Goal: Information Seeking & Learning: Understand process/instructions

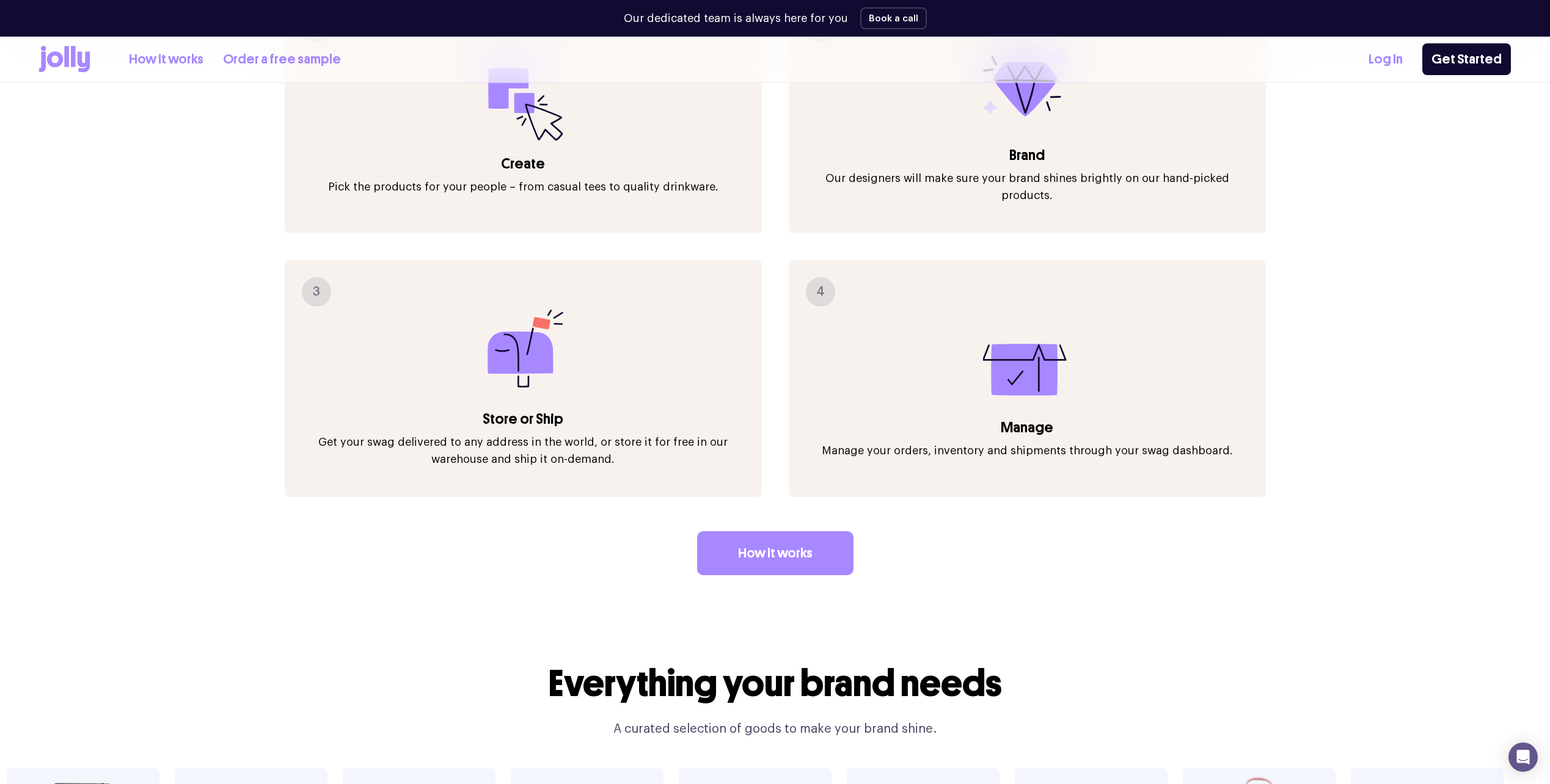
scroll to position [1633, 0]
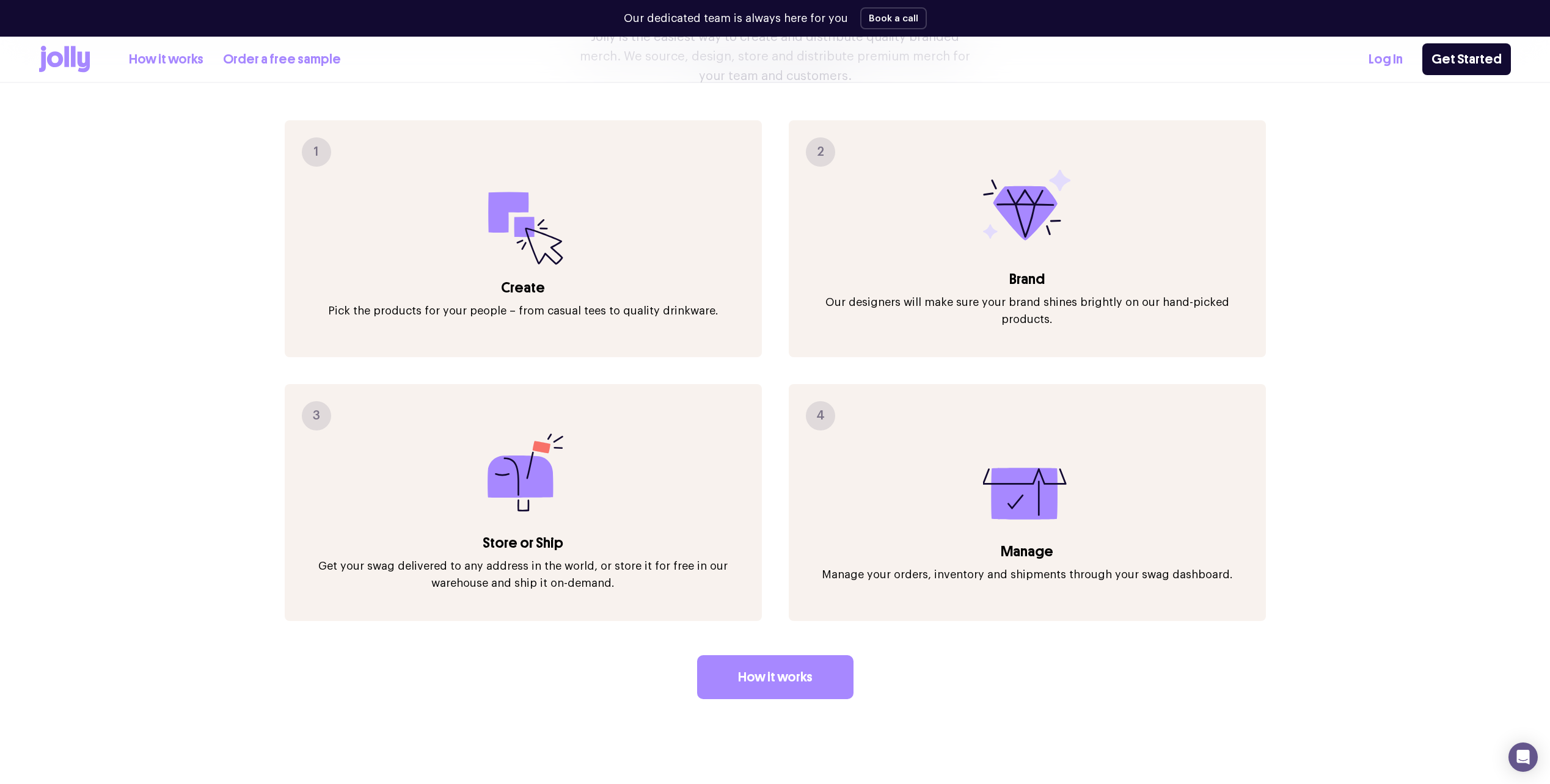
click at [167, 63] on link "How it works" at bounding box center [165, 59] width 74 height 20
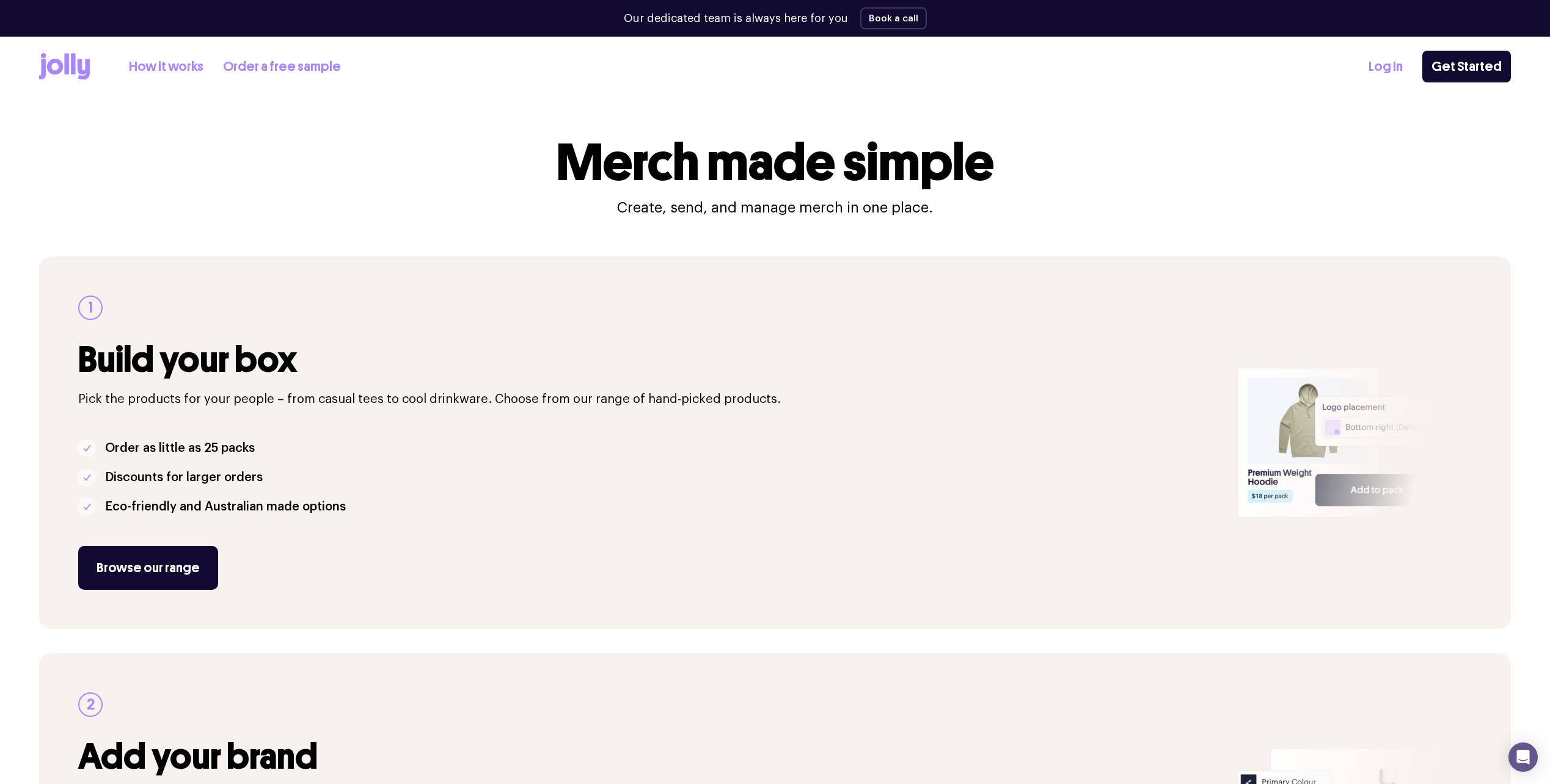
click at [100, 66] on div "How it works Order a free sample" at bounding box center [190, 66] width 302 height 27
click at [74, 70] on icon at bounding box center [74, 63] width 5 height 21
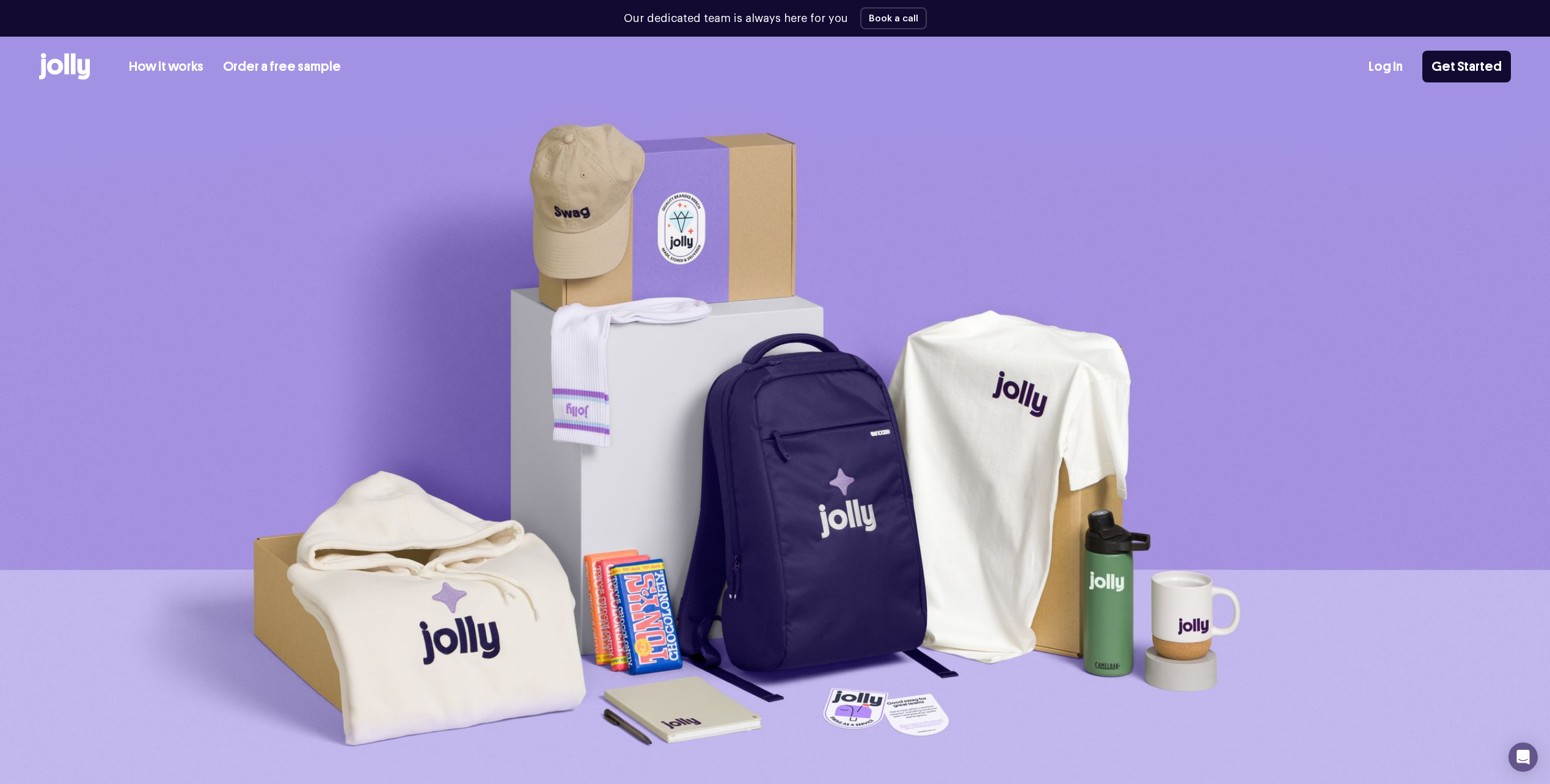
click at [709, 7] on div "Our dedicated team is always here for you Book a call" at bounding box center [775, 18] width 1472 height 37
click at [711, 18] on p "Our dedicated team is always here for you" at bounding box center [735, 18] width 225 height 17
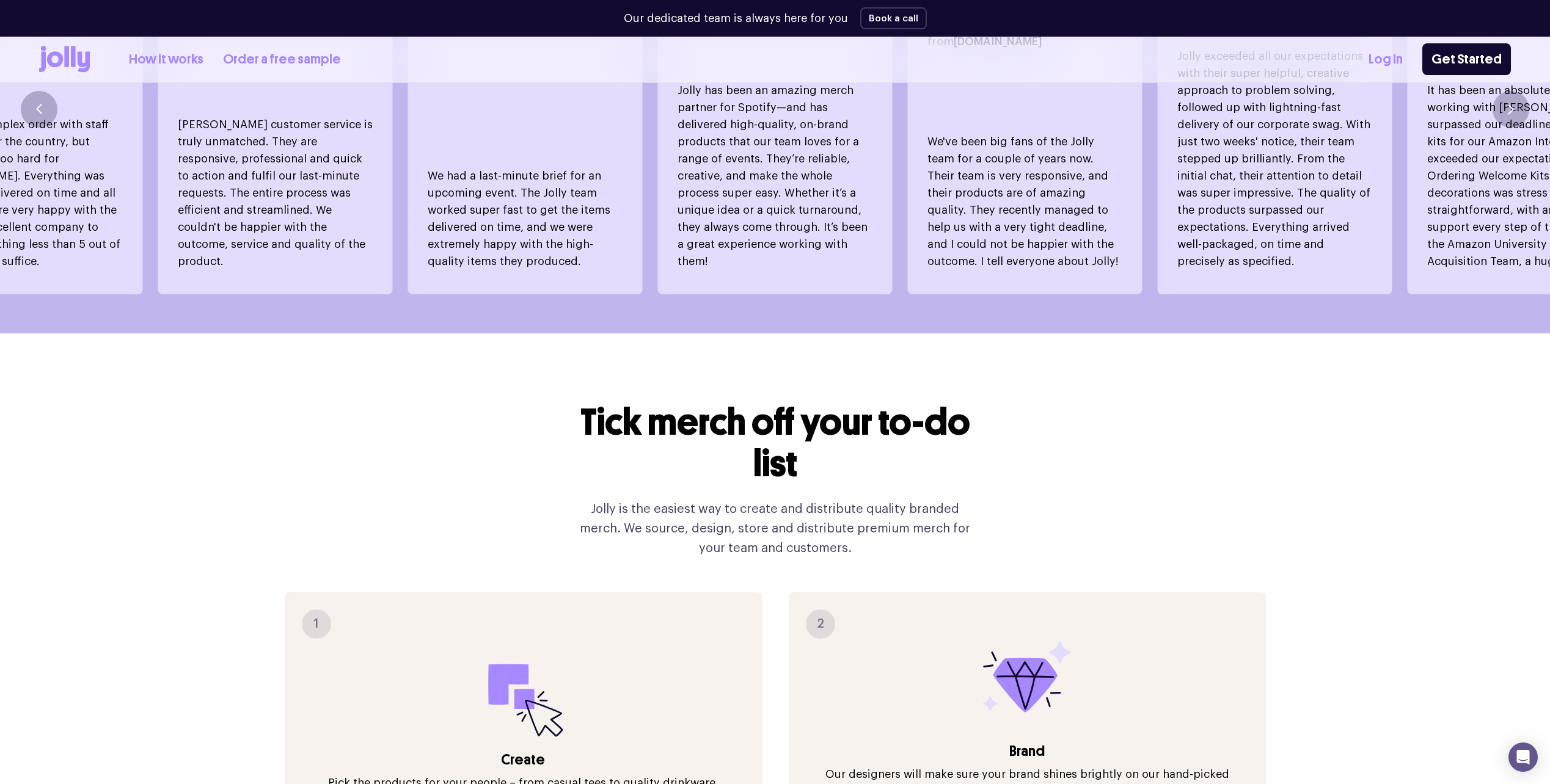
scroll to position [1405, 0]
